Goal: Book appointment/travel/reservation

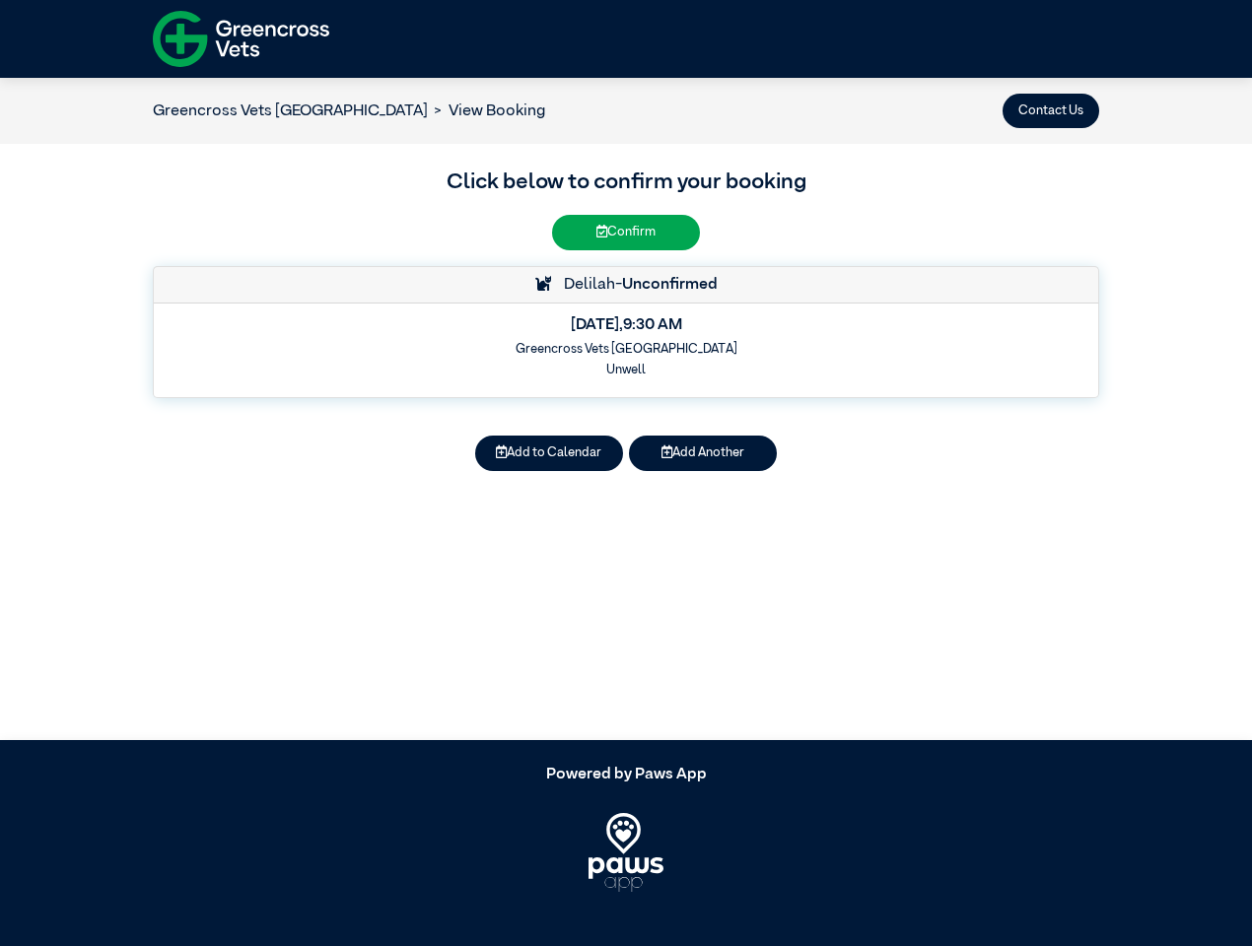
click at [1051, 110] on button "Contact Us" at bounding box center [1050, 111] width 97 height 34
click at [549, 453] on button "Add to Calendar" at bounding box center [549, 453] width 148 height 34
click at [703, 453] on button "Add Another" at bounding box center [703, 453] width 148 height 34
